Goal: Entertainment & Leisure: Consume media (video, audio)

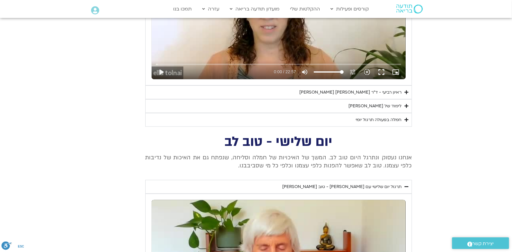
scroll to position [269, 0]
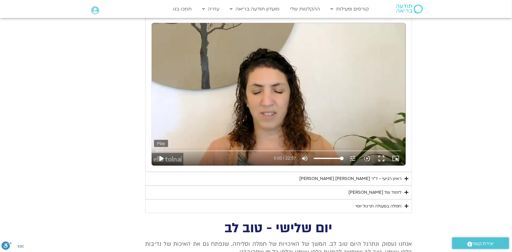
click at [161, 157] on button "play_arrow" at bounding box center [161, 158] width 14 height 14
type input "851.4"
type input "0.031904"
type input "851.4"
type input "0.171411"
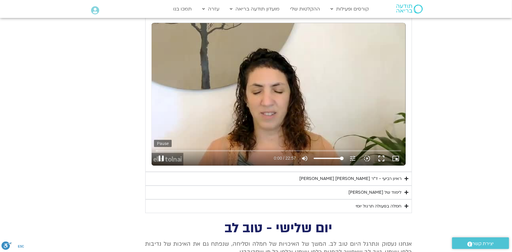
type input "851.4"
type input "0.311944"
type input "851.4"
type input "0.442722"
type input "851.4"
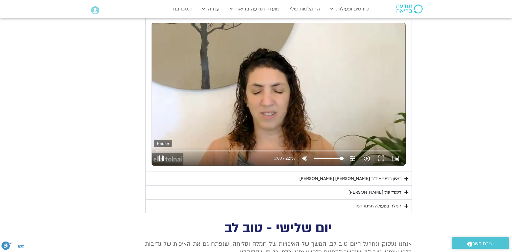
type input "0.581221"
type input "851.4"
type input "0.713964"
type input "851.4"
type input "0.846466"
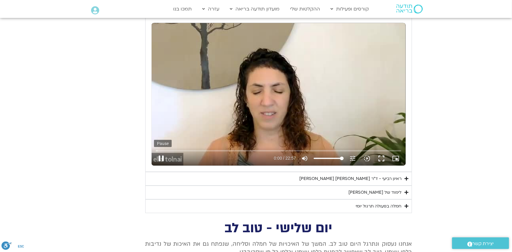
type input "851.4"
type input "0.979777"
type input "851.4"
type input "1.117217"
type input "851.4"
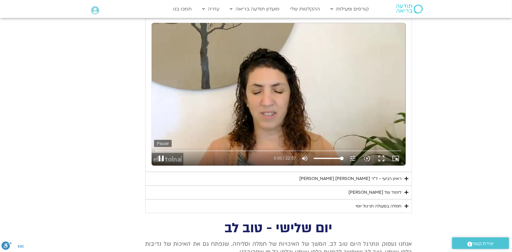
type input "1.248914"
type input "851.4"
type input "1.383577"
type input "851.4"
type input "1.514228"
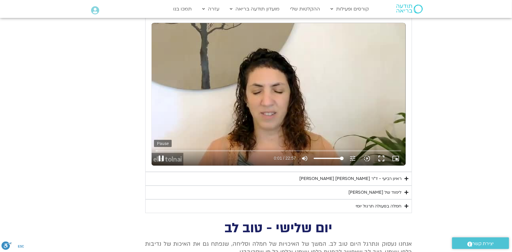
type input "851.4"
type input "1.649241"
type input "851.4"
type input "1.774516"
type input "851.4"
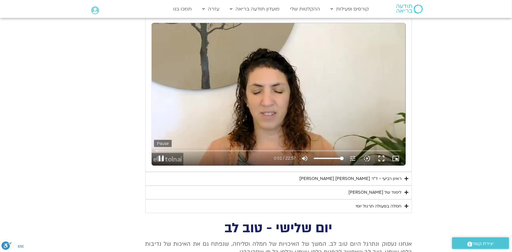
type input "1.90065"
type input "851.4"
type input "2.025729"
type input "851.4"
type input "2.165609"
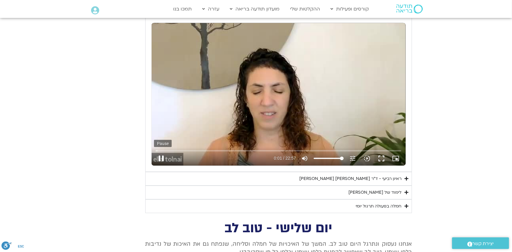
type input "851.4"
type input "2.297399"
type input "851.4"
type input "2.428098"
type input "851.4"
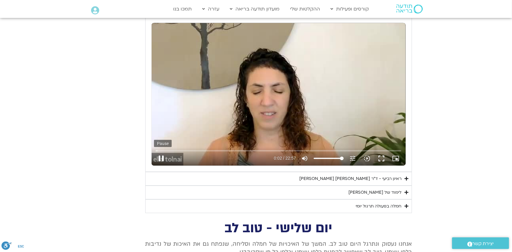
type input "2.561725"
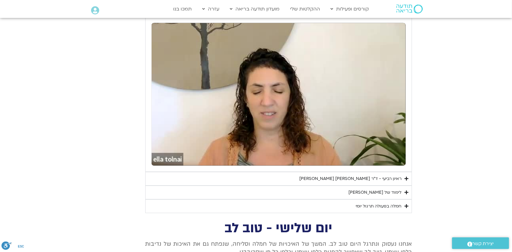
type input "851.4"
type input "4.350668"
type input "851.4"
type input "4.483138"
type input "851.4"
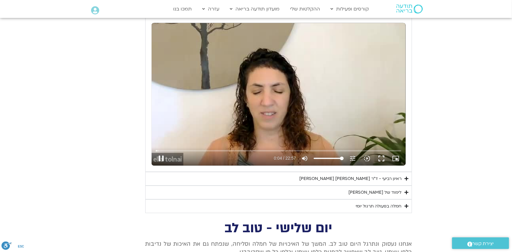
type input "4.631783"
type input "851.4"
type input "4.719019"
type input "851.4"
type input "4.880661"
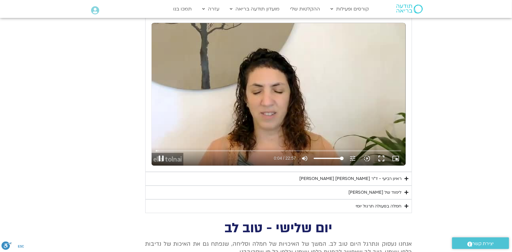
type input "851.4"
type input "4.997204"
type input "851.4"
type input "5.099869"
type input "851.4"
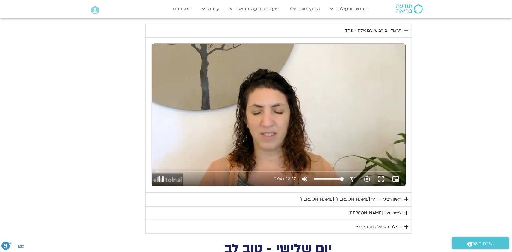
type input "5.221885"
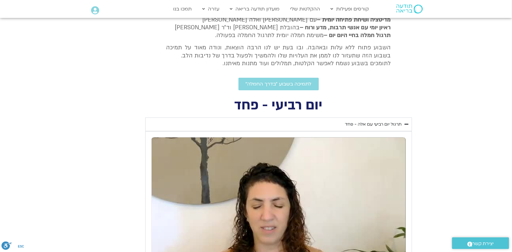
scroll to position [149, 0]
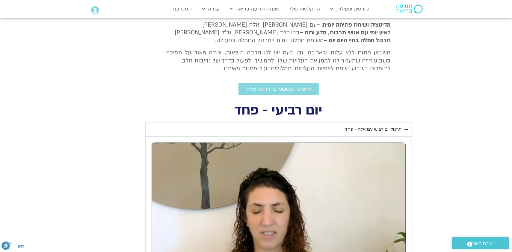
type input "851.4"
type input "5.816273"
type input "851.4"
type input "5.897126"
type input "851.4"
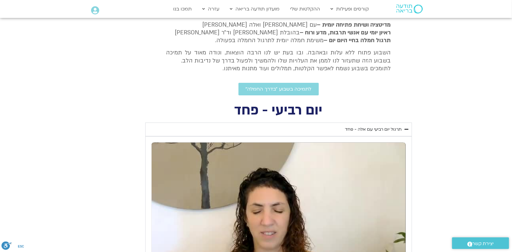
type input "5.992829"
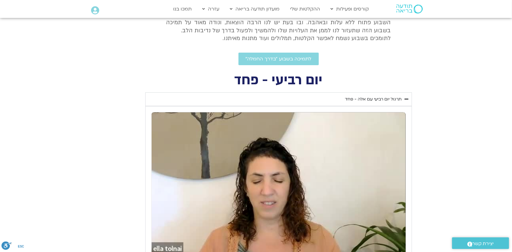
type input "851.4"
type input "8.136679"
type input "851.4"
type input "8.236159"
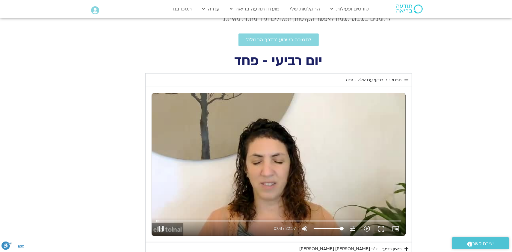
scroll to position [210, 0]
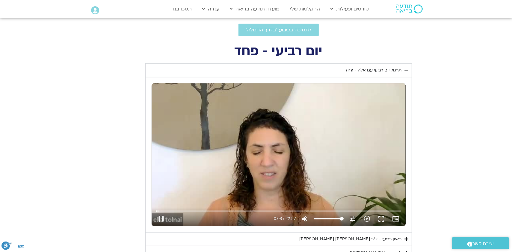
type input "851.4"
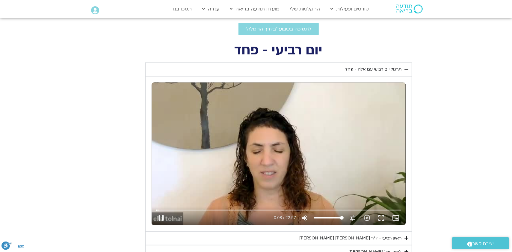
type input "8.367316"
type input "851.4"
type input "8.49557"
type input "851.4"
type input "8.626743"
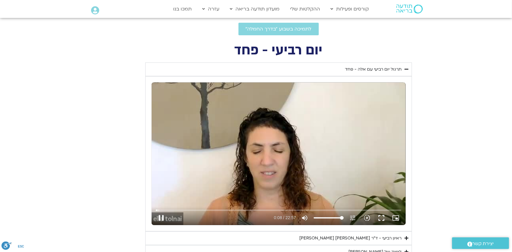
type input "851.4"
type input "8.756212"
type input "851.4"
type input "8.885843"
type input "851.4"
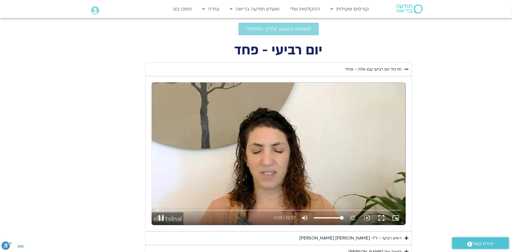
type input "9.018024"
type input "851.4"
type input "9.144257"
type input "851.4"
type input "9.272451"
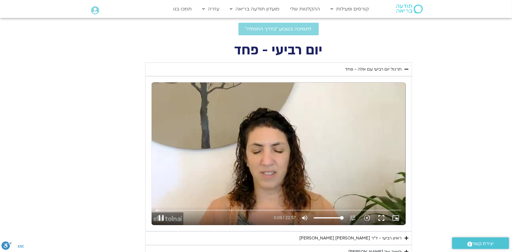
type input "851.4"
type input "9.414806"
type input "851.4"
type input "9.544666"
type input "851.4"
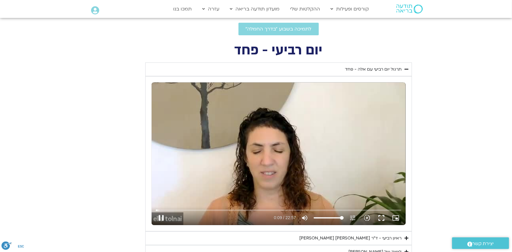
type input "9.67374"
type input "851.4"
type input "9.806199"
type input "851.4"
type input "9.941378"
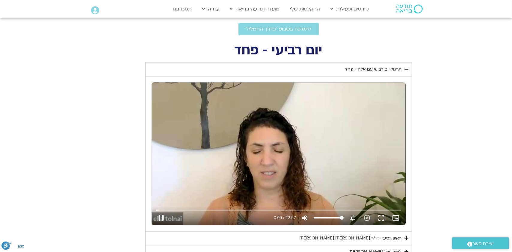
type input "851.4"
type input "10.067923"
type input "851.4"
type input "10.202838"
type input "851.4"
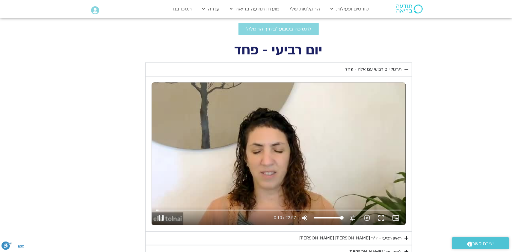
type input "10.339873"
type input "851.4"
type input "10.470683"
type input "851.4"
type input "10.601603"
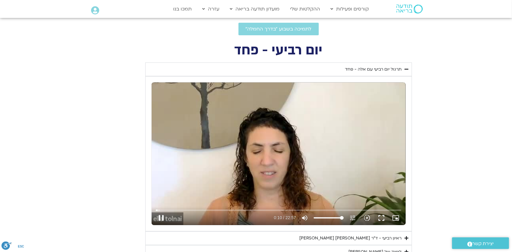
type input "851.4"
type input "10.79727"
type input "851.4"
type input "10.934078"
type input "851.4"
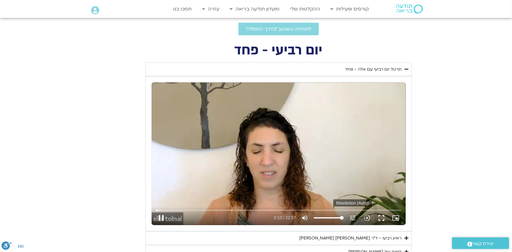
type input "11.067074"
type input "851.4"
type input "11.1995"
type input "851.4"
type input "11.336877"
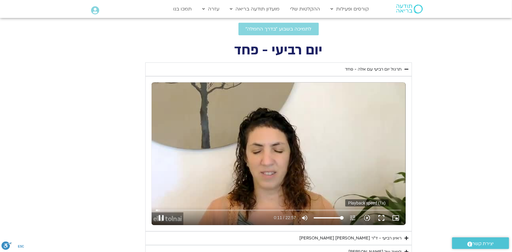
type input "851.4"
type input "11.448106"
type input "851.4"
type input "11.564192"
type input "851.4"
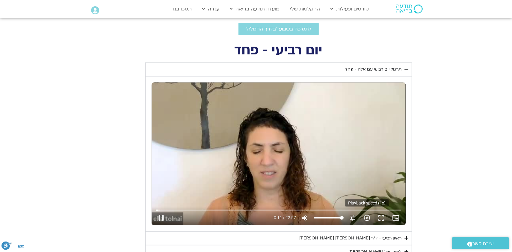
type input "11.63303"
type input "851.4"
type input "11.76962"
type input "851.4"
click at [366, 219] on icon "slow_motion_video" at bounding box center [366, 218] width 7 height 7
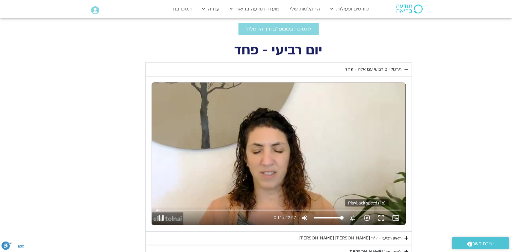
type input "11.898589"
type input "851.4"
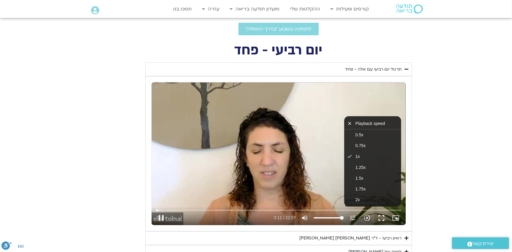
type input "12.027052"
type input "851.4"
type input "12.156975"
type input "851.4"
type input "12.291288"
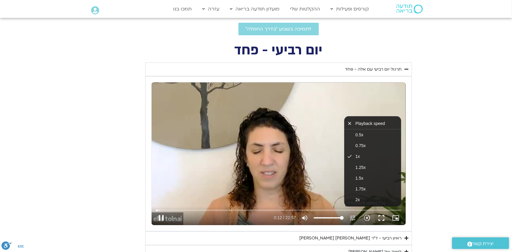
type input "851.4"
type input "12.426257"
type input "851.4"
type input "12.647931"
type input "851.4"
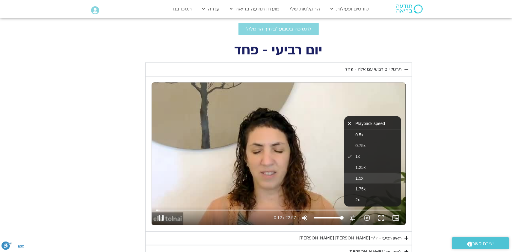
type input "12.76425"
type input "851.4"
type input "12.897614"
type input "851.4"
type input "12.980957"
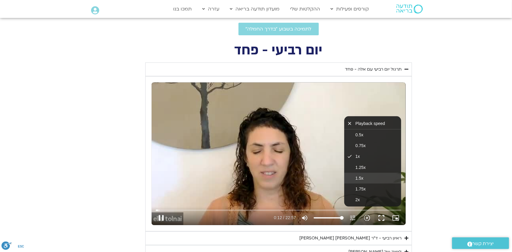
type input "851.4"
type input "13.173481"
type input "851.4"
type input "13.249299"
type input "851.4"
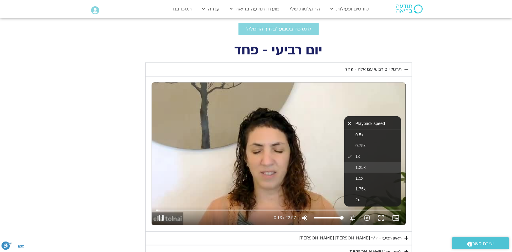
type input "13.358116"
type input "851.4"
type input "13.487906"
type input "851.4"
type input "13.616801"
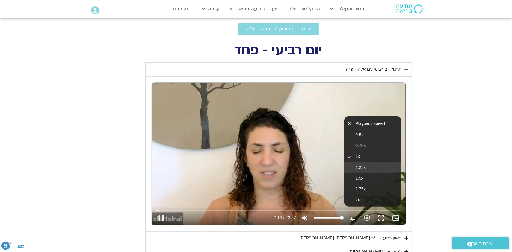
type input "851.4"
type input "13.745617"
type input "851.4"
type input "13.874548"
type input "851.4"
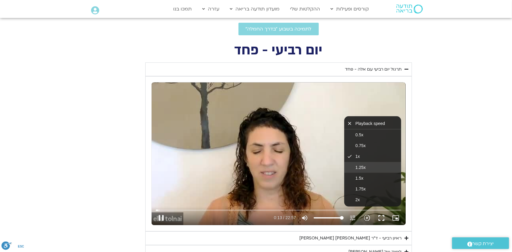
type input "14.004802"
type input "851.4"
type input "14.136965"
type input "851.4"
type input "14.282503"
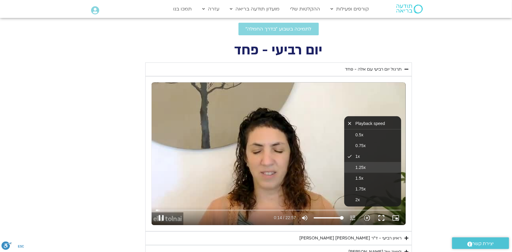
type input "851.4"
type input "14.412779"
type input "851.4"
type input "14.541117"
type input "851.4"
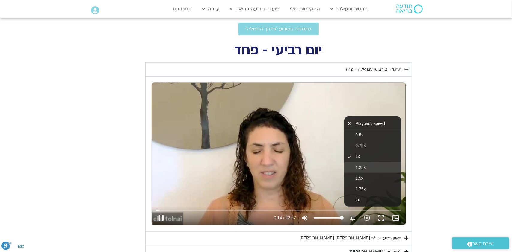
type input "14.676188"
type input "851.4"
click at [370, 169] on button "1.25x" at bounding box center [372, 167] width 57 height 11
type input "14.811363"
type input "851.4"
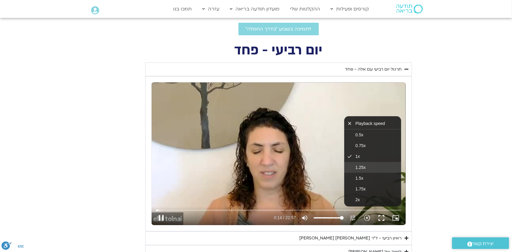
type input "14.944216"
type input "851.4"
type input "15.10995"
type input "851.4"
type input "15.286145"
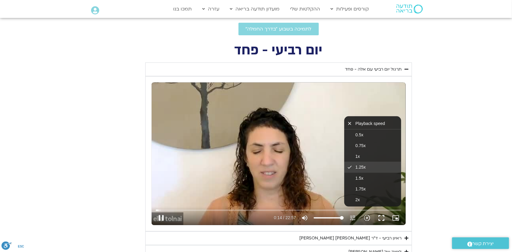
type input "851.4"
type input "15.453862"
type input "851.4"
type input "15.617923"
type input "851.4"
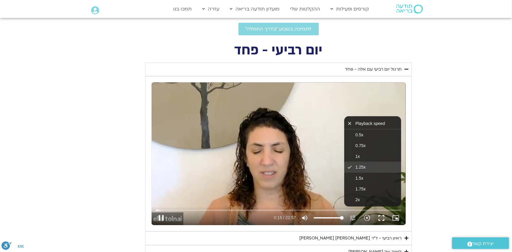
type input "15.780652"
type input "851.4"
type input "15.93878"
type input "851.4"
type input "16.116363"
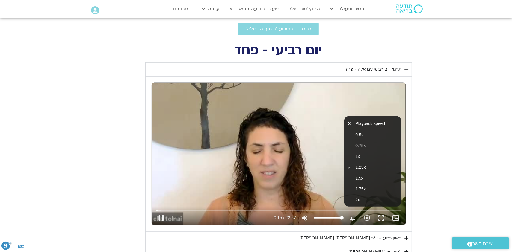
type input "851.4"
type input "16.157495"
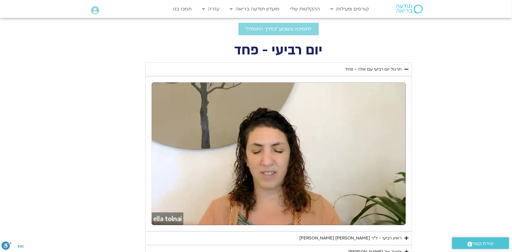
click at [81, 153] on section "יום רביעי - פחד השבוע שלנו מתחיל מהבסיס, תרגול של חמלה עצמית – נוכחת וקשובה בתו…" at bounding box center [256, 158] width 512 height 229
type input "851.4"
type input "161.223468"
type input "851.4"
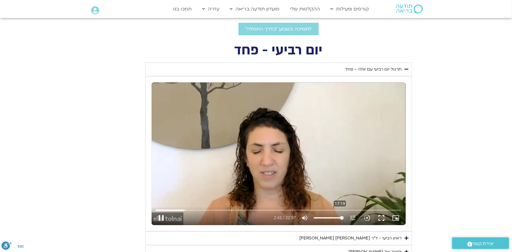
type input "161.374025"
type input "851.4"
type input "161.534628"
type input "851.4"
type input "161.62168"
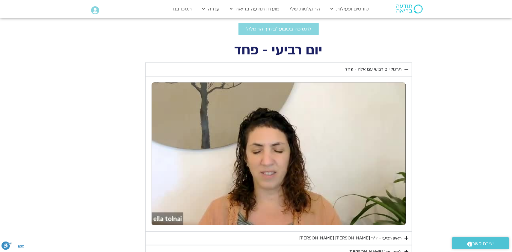
type input "851.4"
type input "334.744428"
type input "851.4"
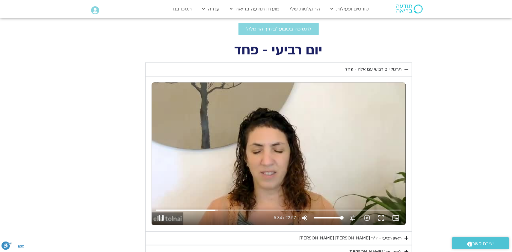
type input "334.895134"
type input "851.4"
type input "335.063249"
type input "851.4"
type input "335.232084"
